Goal: Register for event/course

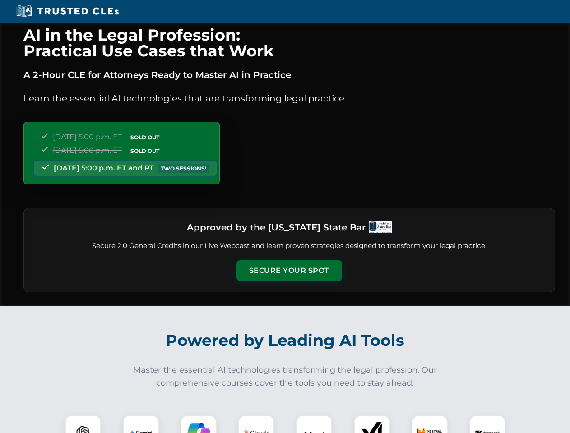
click at [289, 271] on button "Secure Your Spot" at bounding box center [289, 270] width 106 height 21
click at [83, 424] on img at bounding box center [83, 433] width 26 height 26
click at [141, 424] on img at bounding box center [141, 433] width 23 height 23
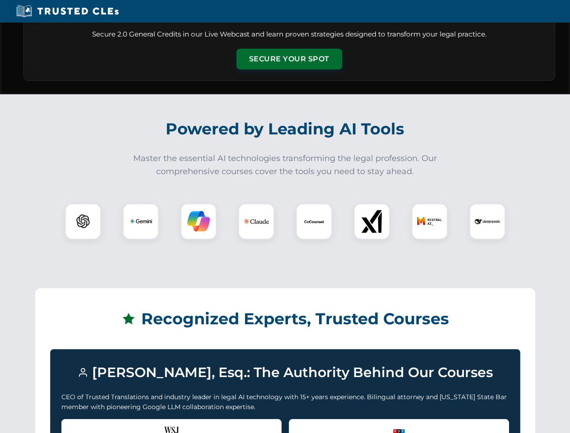
click at [199, 424] on div "Recognized by the WSJ [PERSON_NAME] was featured for his expertise in AI legal …" at bounding box center [171, 437] width 220 height 36
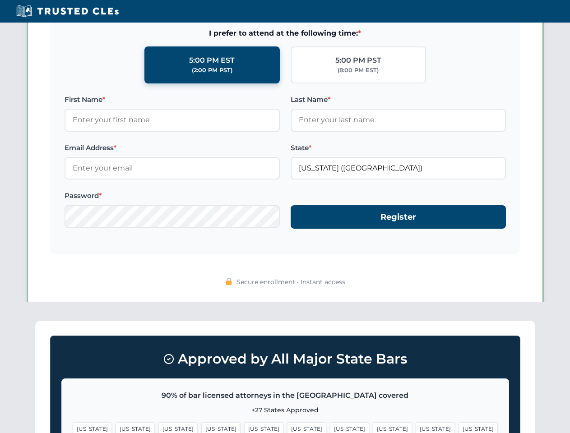
click at [416, 424] on span "[US_STATE]" at bounding box center [435, 428] width 39 height 13
